Goal: Find specific page/section: Find specific page/section

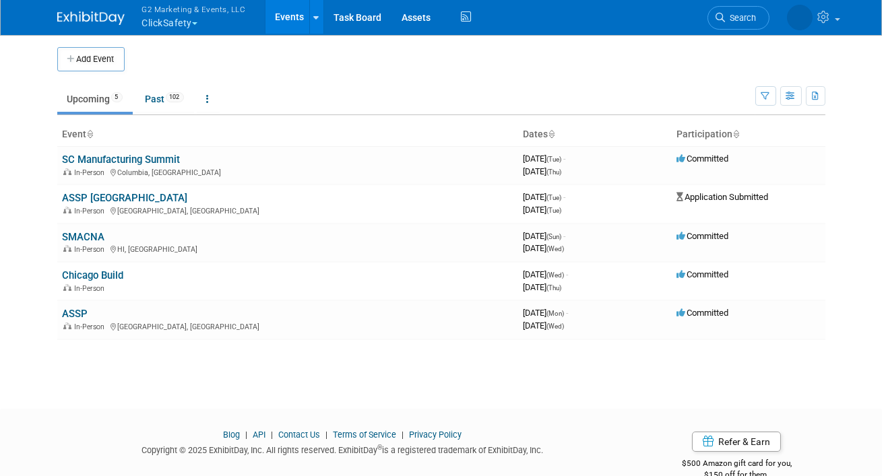
click at [174, 18] on button "G2 Marketing & Events, LLC ClickSafety" at bounding box center [202, 17] width 122 height 35
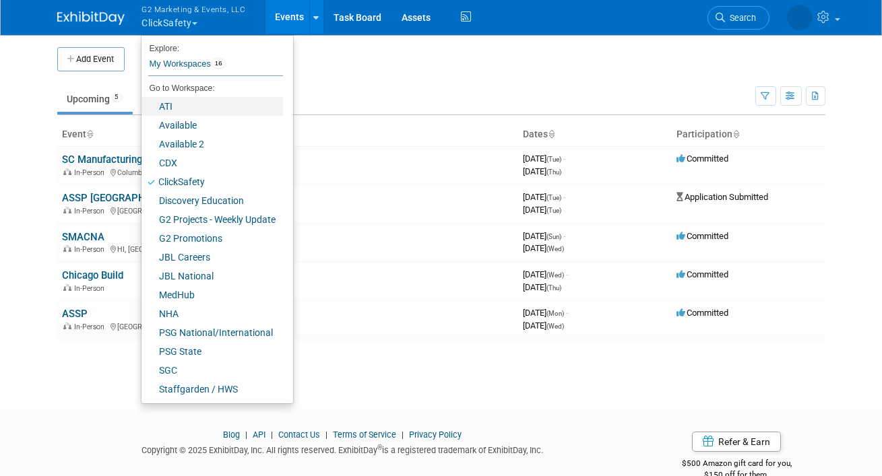
click at [177, 108] on link "ATI" at bounding box center [211, 106] width 141 height 19
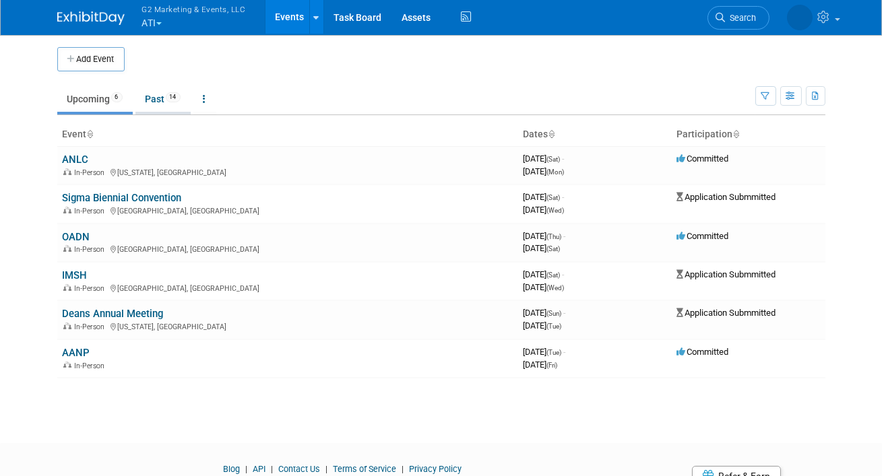
click at [160, 96] on link "Past 14" at bounding box center [162, 99] width 55 height 26
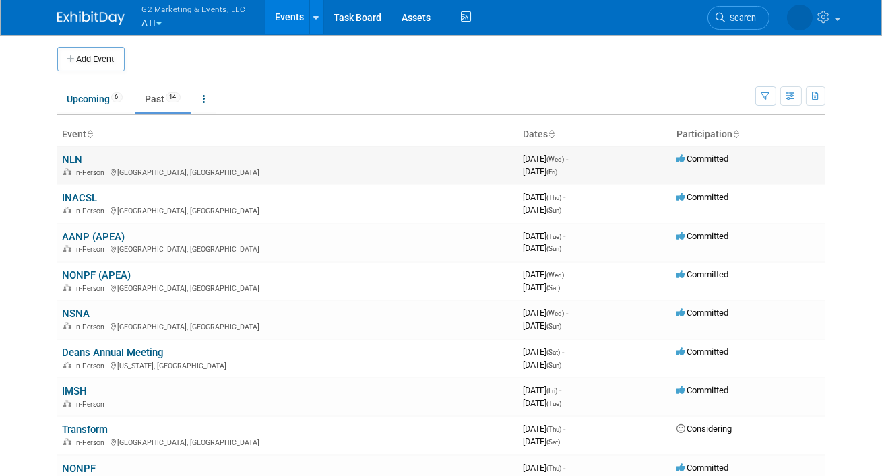
click at [77, 162] on link "NLN" at bounding box center [73, 160] width 20 height 12
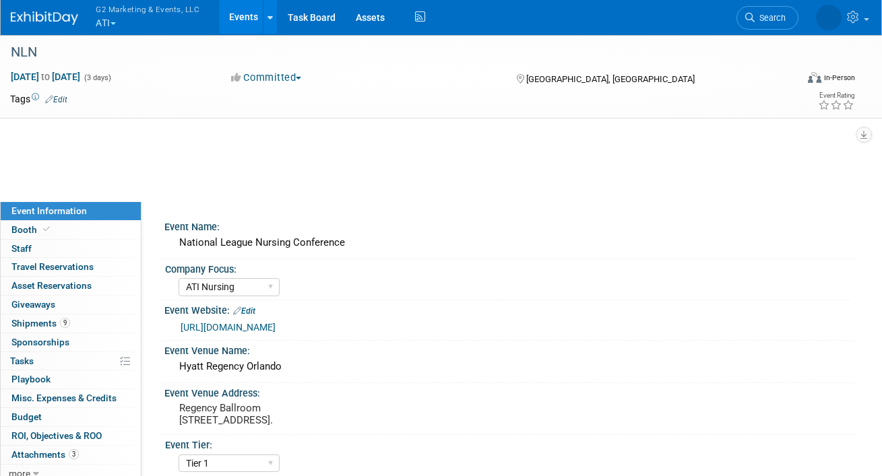
select select "ATI Nursing"
select select "Tier 1"
select select "Show Rented App/Device"
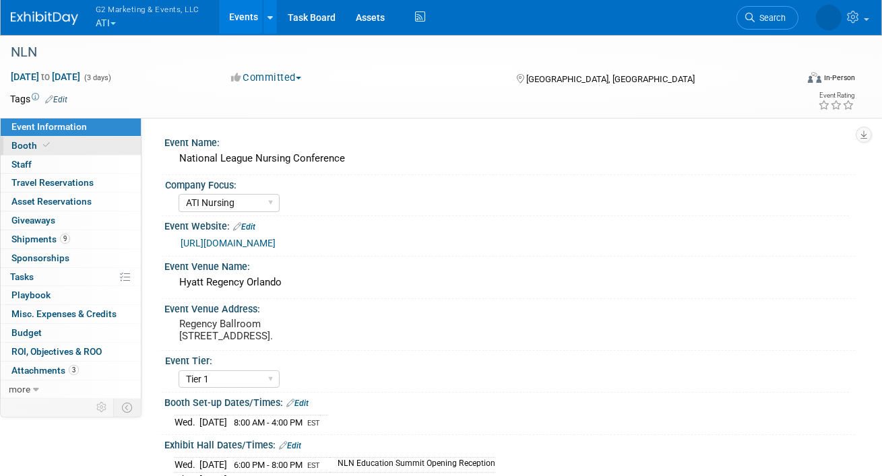
click at [49, 151] on span "Booth" at bounding box center [31, 145] width 41 height 11
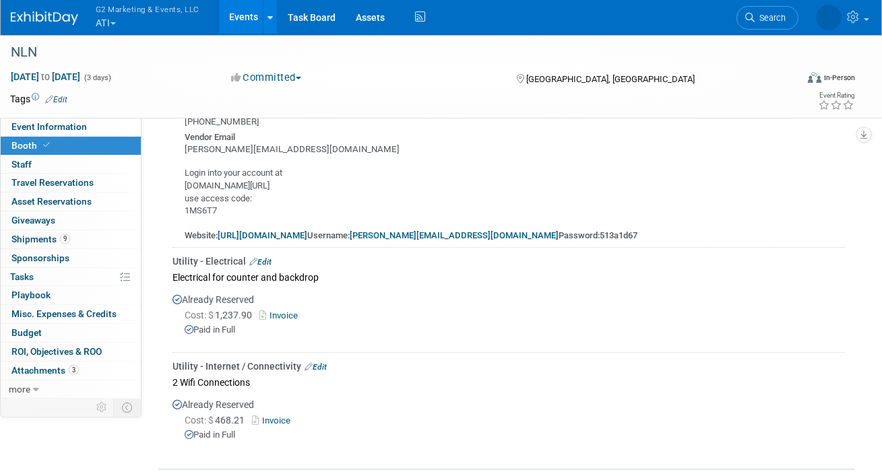
scroll to position [878, 0]
